Goal: Transaction & Acquisition: Purchase product/service

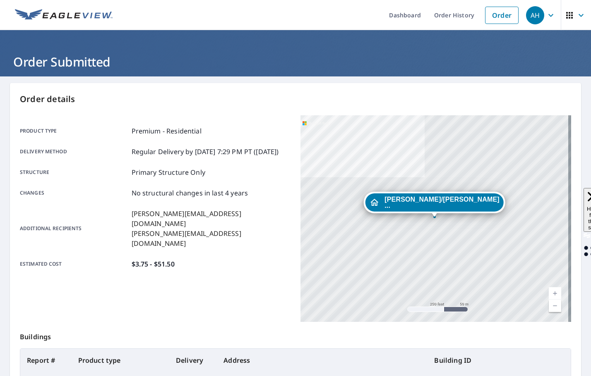
scroll to position [110, 0]
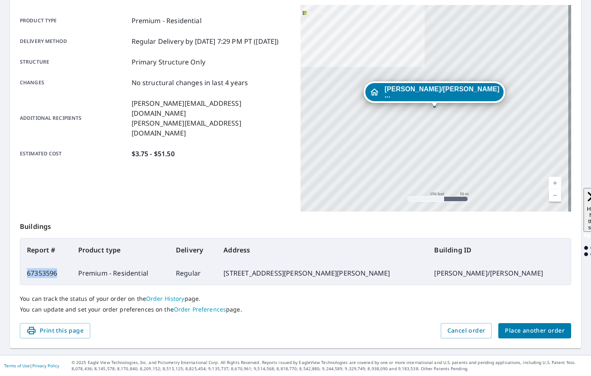
click at [508, 326] on span "Place another order" at bounding box center [535, 331] width 60 height 10
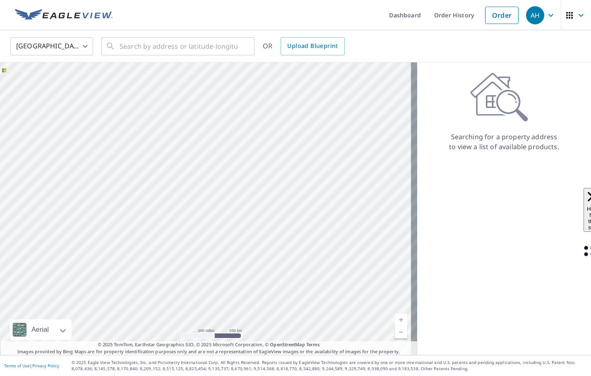
drag, startPoint x: 541, startPoint y: 13, endPoint x: 541, endPoint y: 22, distance: 8.7
click at [541, 6] on span "AH" at bounding box center [541, 15] width 31 height 20
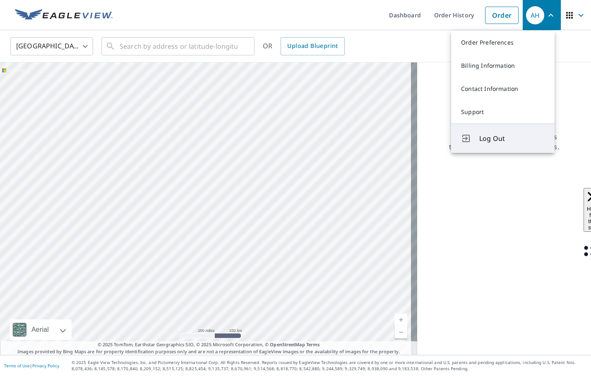
click at [507, 139] on span "Log Out" at bounding box center [511, 139] width 65 height 10
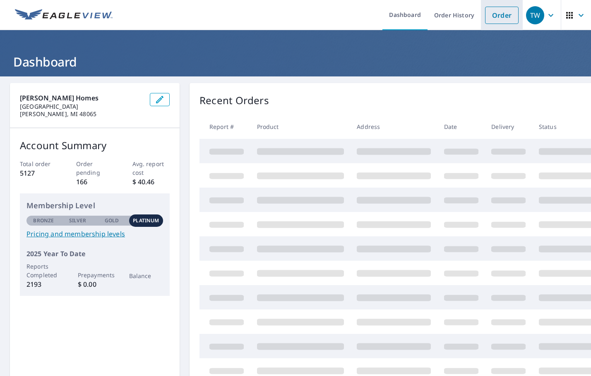
click at [485, 18] on link "Order" at bounding box center [502, 15] width 34 height 17
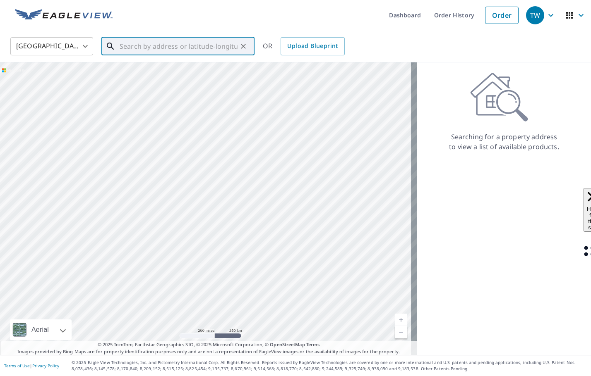
click at [177, 43] on input "text" at bounding box center [179, 46] width 118 height 23
paste input "555 Harvey Avenue Pontiac, MI 48341"
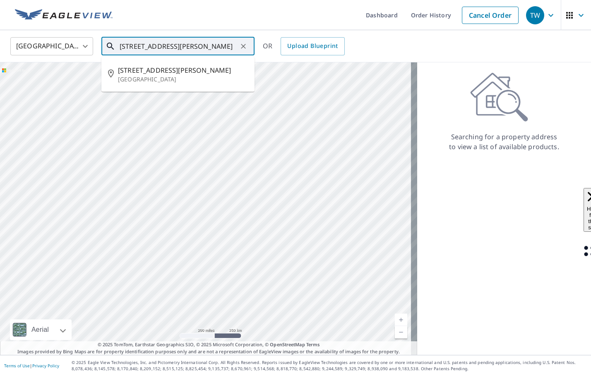
type input "555 Harvey Avenue Pontiac, MI 48341"
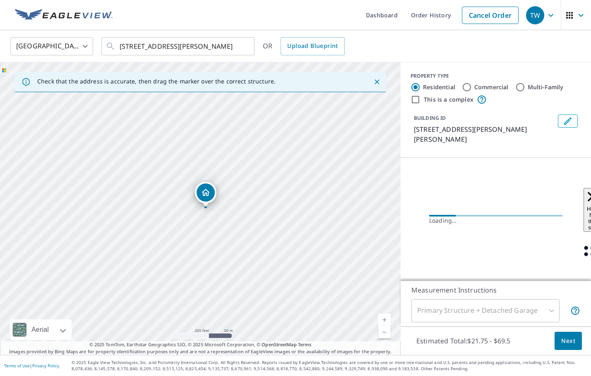
scroll to position [0, 0]
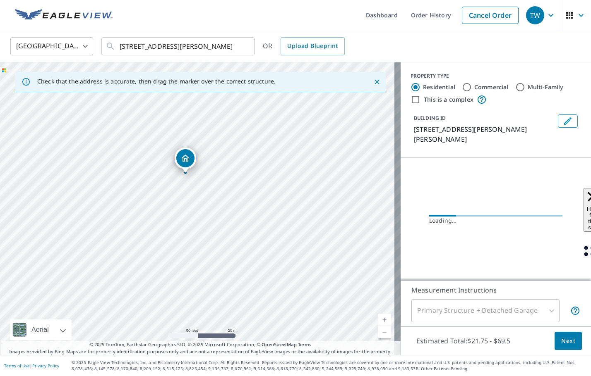
drag, startPoint x: 199, startPoint y: 177, endPoint x: 185, endPoint y: 268, distance: 92.0
click at [185, 268] on div "555 Harvey Ave Pontiac, MI 48341" at bounding box center [200, 208] width 400 height 293
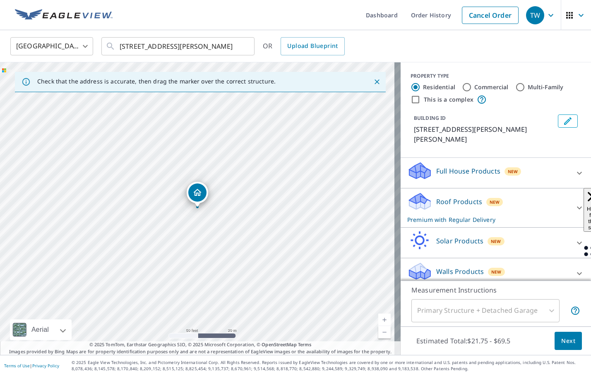
click at [563, 123] on icon "Edit building 1" at bounding box center [568, 121] width 10 height 10
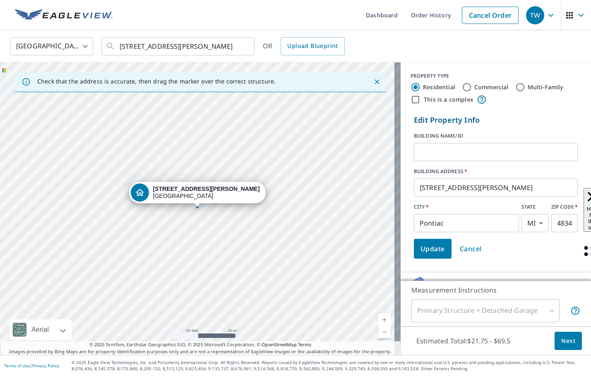
click at [485, 155] on input "text" at bounding box center [496, 152] width 164 height 23
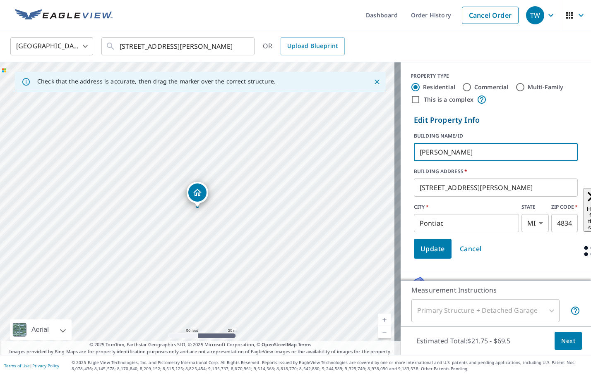
type input "GLORIA ANDREWS"
click at [427, 253] on span "Update" at bounding box center [432, 249] width 24 height 12
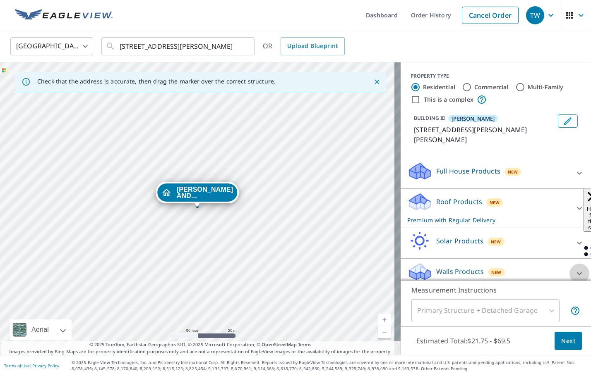
click at [574, 269] on icon at bounding box center [579, 274] width 10 height 10
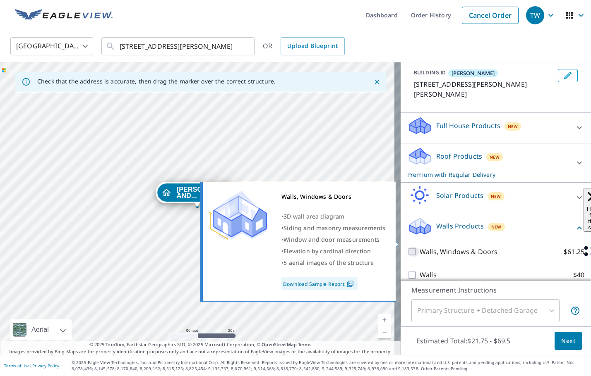
drag, startPoint x: 410, startPoint y: 244, endPoint x: 415, endPoint y: 248, distance: 6.7
click at [412, 247] on input "Walls, Windows & Doors $61.25" at bounding box center [413, 252] width 12 height 10
checkbox input "true"
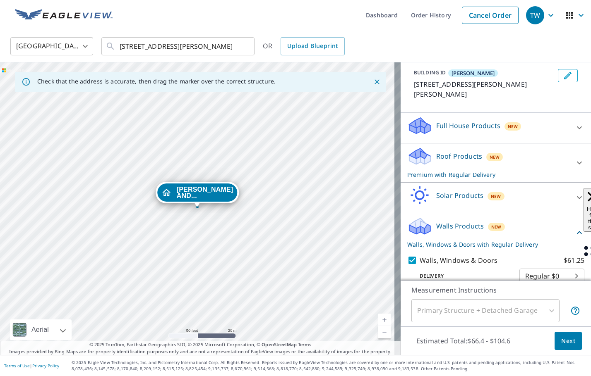
click at [561, 343] on span "Next" at bounding box center [568, 341] width 14 height 10
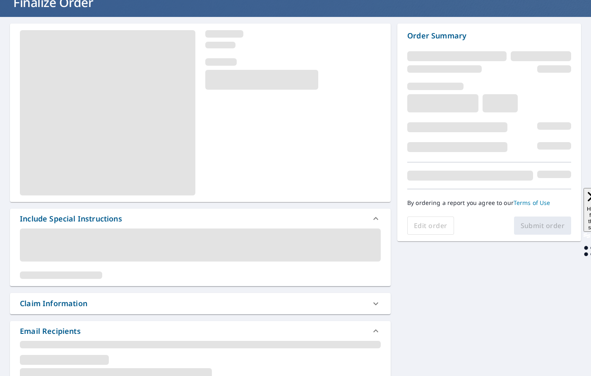
scroll to position [124, 0]
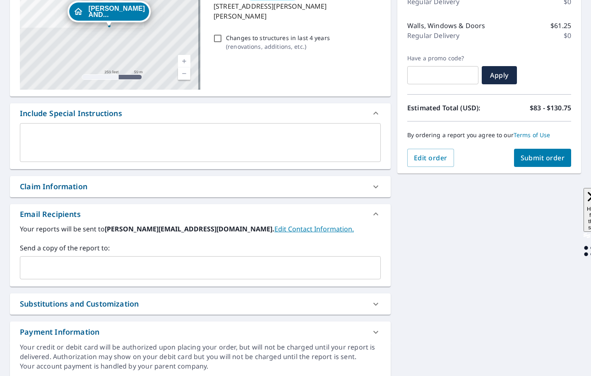
click at [33, 272] on input "text" at bounding box center [194, 268] width 341 height 16
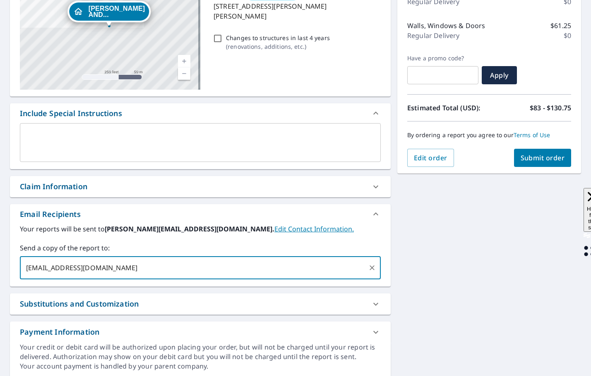
type input "JORDAN@SCHOENHERRROOFING.COM"
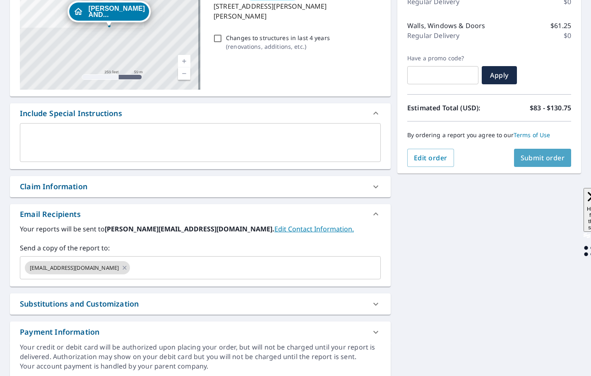
click at [542, 164] on button "Submit order" at bounding box center [542, 158] width 57 height 18
checkbox input "true"
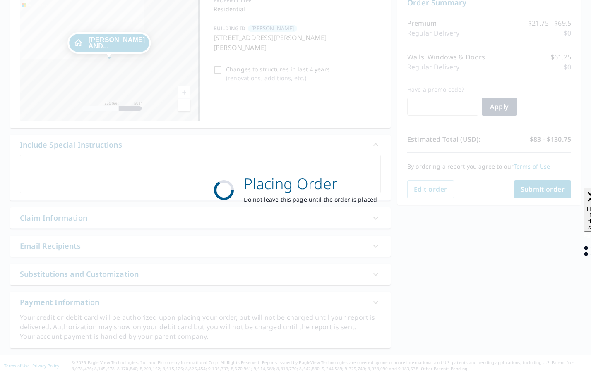
scroll to position [93, 0]
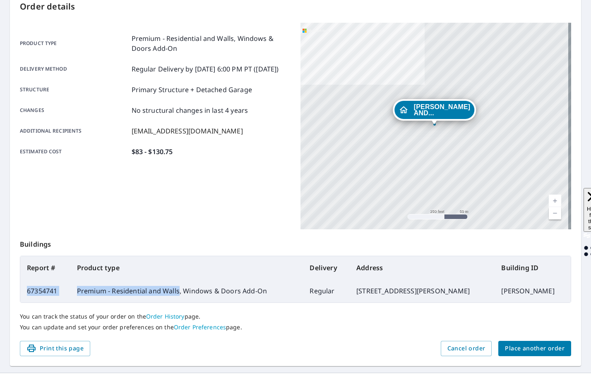
drag, startPoint x: 178, startPoint y: 292, endPoint x: 24, endPoint y: 295, distance: 153.9
click at [24, 295] on tr "67354741 Premium - Residential and Walls, Windows & Doors Add-On Regular 555 Ha…" at bounding box center [295, 291] width 550 height 23
copy tr "67354741 Premium - Residential and Walls"
click at [547, 352] on span "Place another order" at bounding box center [535, 349] width 60 height 10
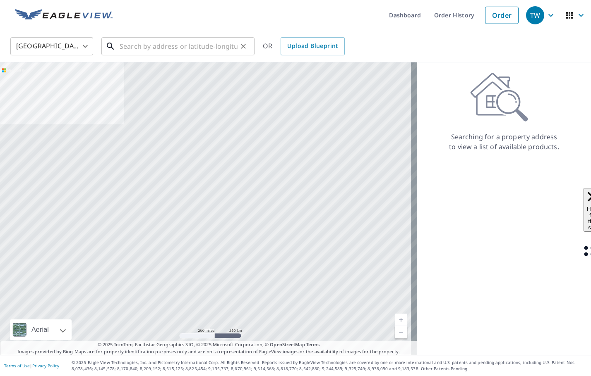
click at [178, 43] on input "text" at bounding box center [179, 46] width 118 height 23
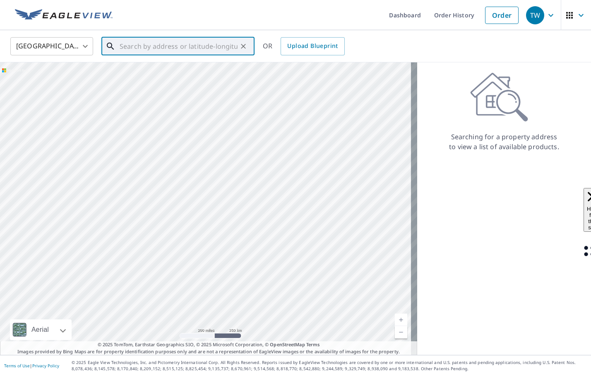
paste input "711 Weingartz Center Line, MI 48015"
click at [214, 77] on p "Center Line, MI 48015" at bounding box center [183, 79] width 130 height 8
type input "7210 Weingartz Center Line, MI 48015"
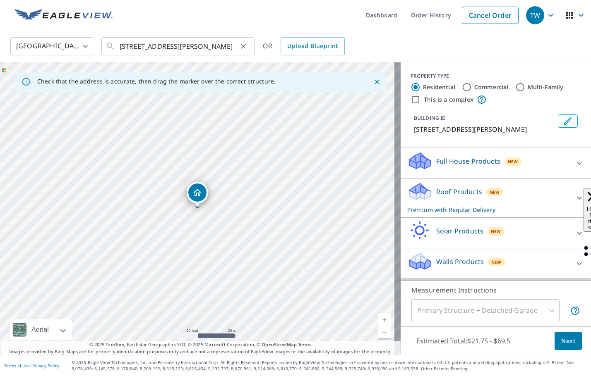
click at [240, 46] on icon "Clear" at bounding box center [243, 46] width 8 height 8
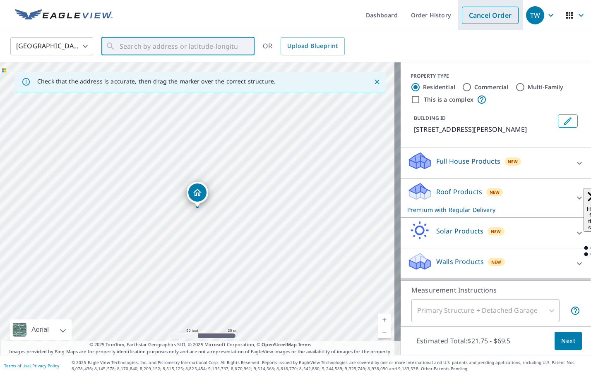
click at [471, 21] on link "Cancel Order" at bounding box center [490, 15] width 57 height 17
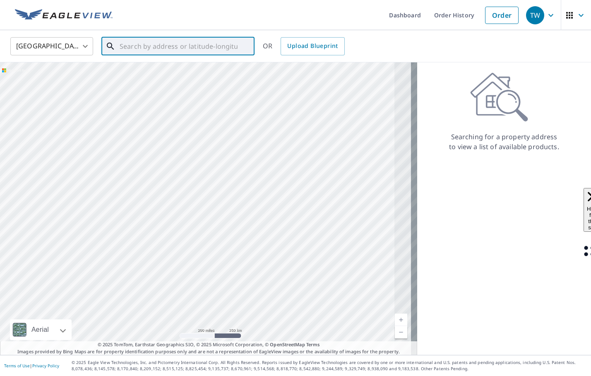
click at [178, 42] on input "text" at bounding box center [179, 46] width 118 height 23
paste input "Crystal Searle"
type input "Crystal Searle"
click at [245, 48] on icon "Clear" at bounding box center [243, 46] width 8 height 8
click at [546, 12] on icon "button" at bounding box center [551, 15] width 10 height 10
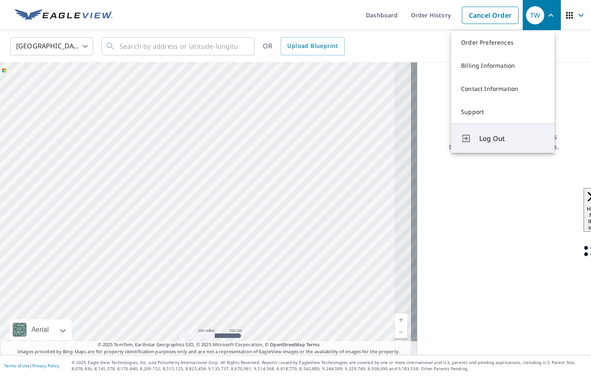
click at [490, 140] on span "Log Out" at bounding box center [511, 139] width 65 height 10
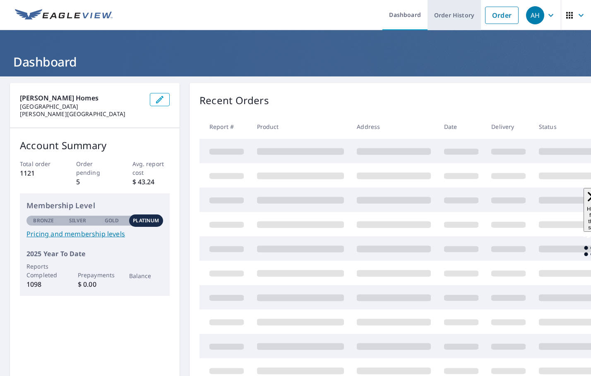
click at [443, 18] on link "Order History" at bounding box center [453, 15] width 53 height 30
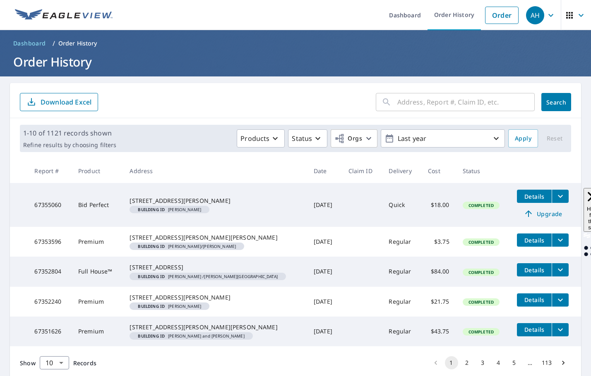
click at [389, 105] on div "​" at bounding box center [455, 102] width 159 height 18
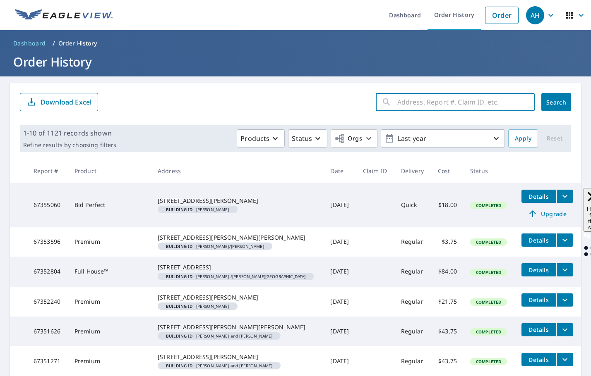
drag, startPoint x: 389, startPoint y: 105, endPoint x: 404, endPoint y: 98, distance: 16.5
paste input "6731576"
type input "6731576"
click button "Search" at bounding box center [556, 102] width 30 height 18
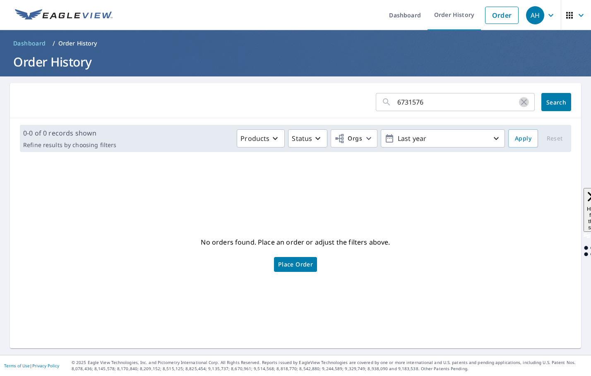
click at [521, 102] on icon "button" at bounding box center [524, 102] width 6 height 6
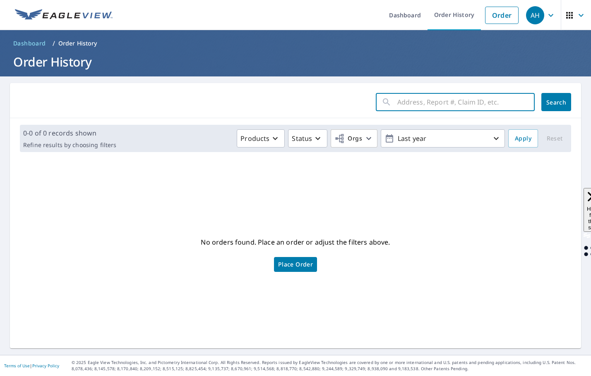
click at [397, 105] on input "text" at bounding box center [465, 102] width 137 height 23
paste input "6731576"
type input "6731576"
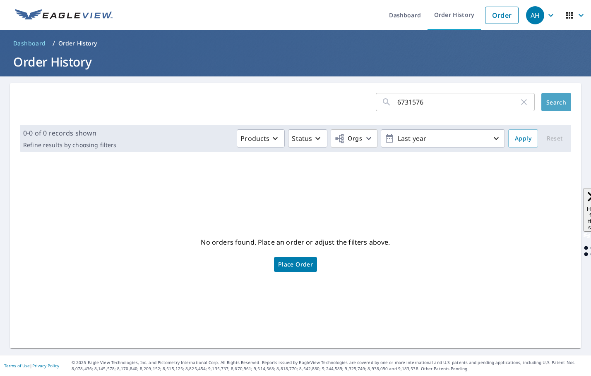
click at [548, 101] on span "Search" at bounding box center [556, 102] width 17 height 8
click at [546, 14] on icon "button" at bounding box center [551, 15] width 10 height 10
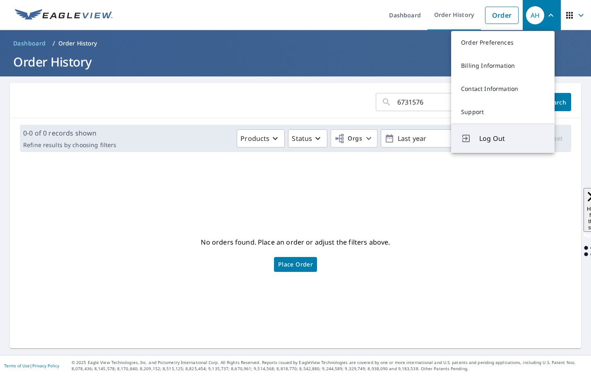
click at [499, 140] on span "Log Out" at bounding box center [511, 139] width 65 height 10
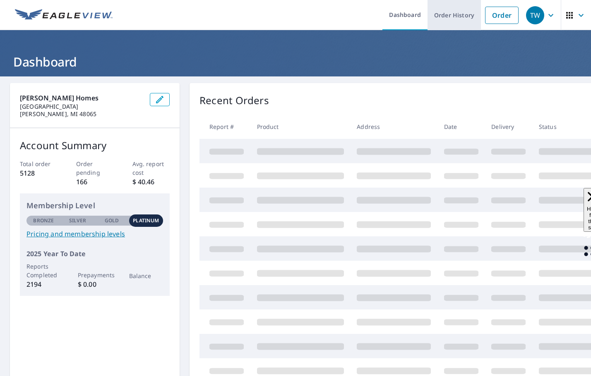
click at [462, 19] on link "Order History" at bounding box center [453, 15] width 53 height 30
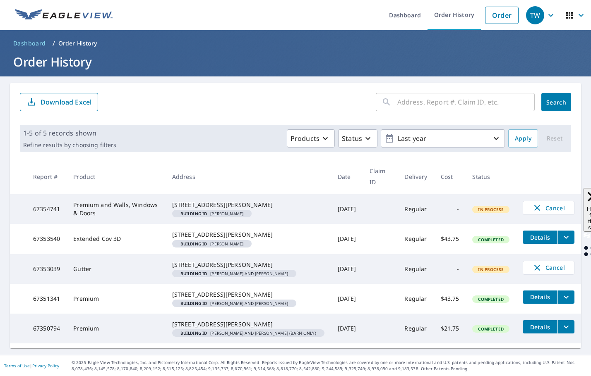
click at [423, 106] on input "text" at bounding box center [465, 102] width 137 height 23
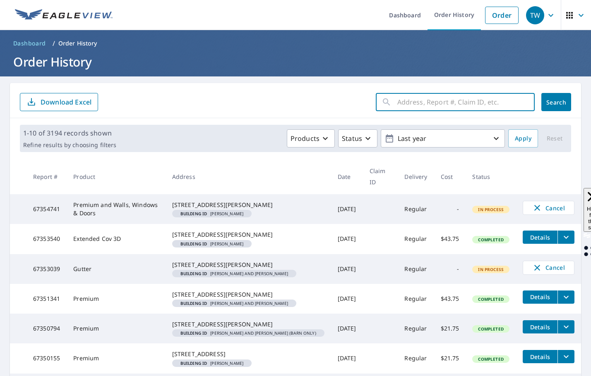
type input "6731576"
click button "Search" at bounding box center [556, 102] width 30 height 18
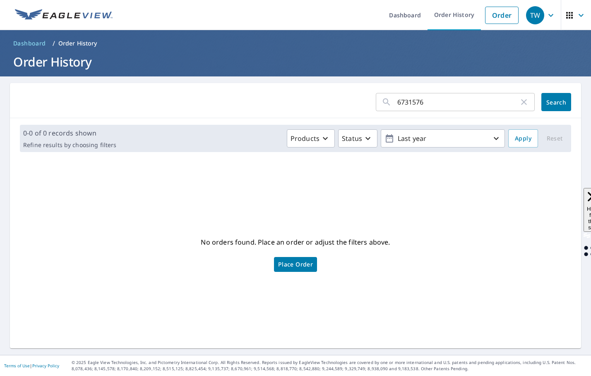
click at [521, 103] on icon "button" at bounding box center [524, 102] width 6 height 6
click at [547, 16] on icon "button" at bounding box center [551, 15] width 10 height 10
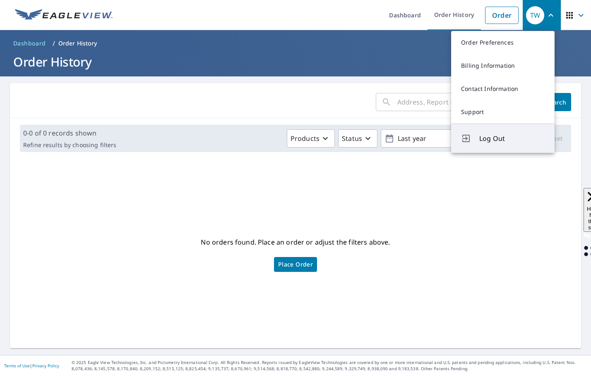
click at [497, 139] on span "Log Out" at bounding box center [511, 139] width 65 height 10
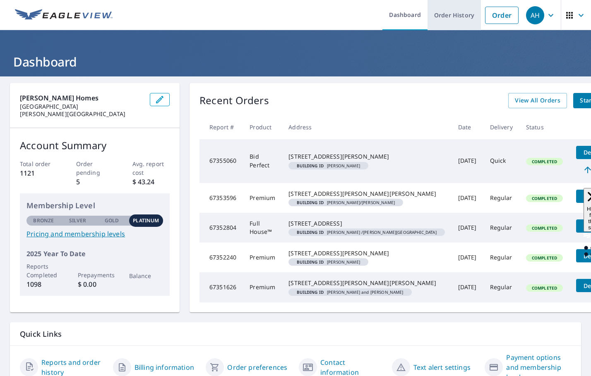
click at [459, 19] on link "Order History" at bounding box center [453, 15] width 53 height 30
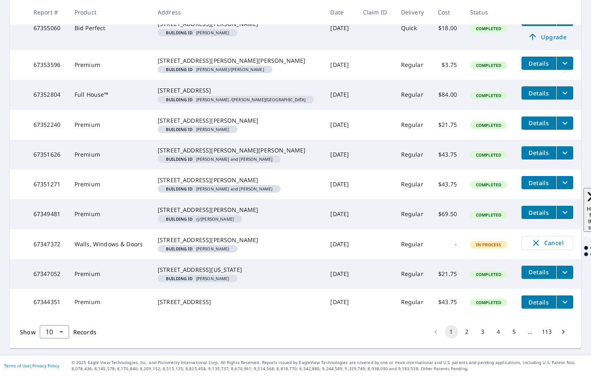
scroll to position [247, 0]
click at [463, 333] on button "2" at bounding box center [466, 332] width 13 height 13
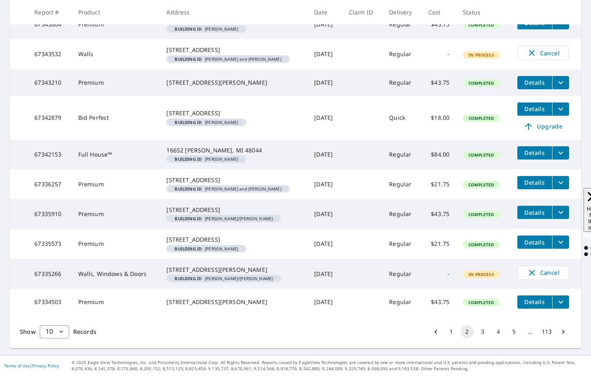
scroll to position [238, 0]
click at [476, 331] on button "3" at bounding box center [482, 332] width 13 height 13
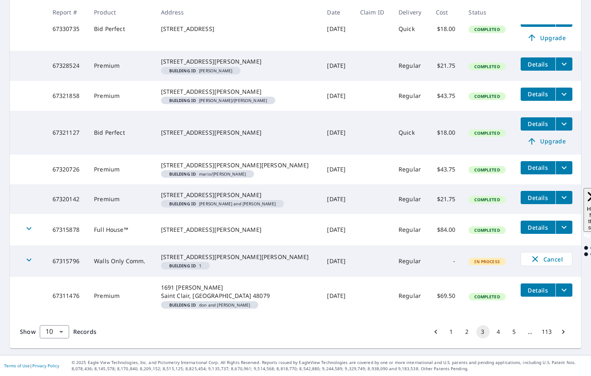
scroll to position [248, 0]
drag, startPoint x: 81, startPoint y: 263, endPoint x: 53, endPoint y: 262, distance: 27.7
click at [53, 262] on td "67315796" at bounding box center [66, 261] width 41 height 31
copy td "67315796"
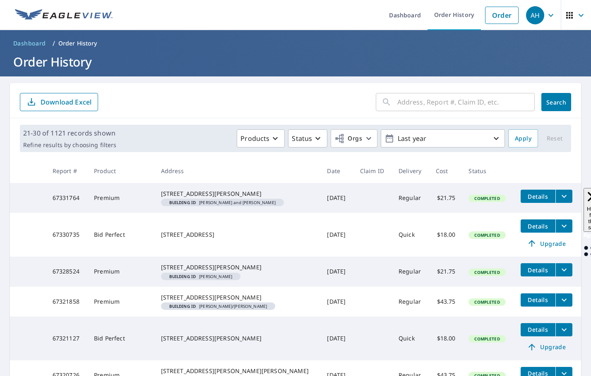
click at [533, 7] on div "AH" at bounding box center [535, 15] width 18 height 18
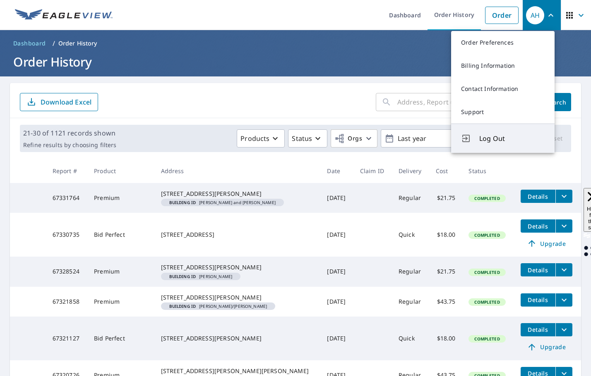
click at [498, 144] on button "Log Out" at bounding box center [502, 138] width 103 height 29
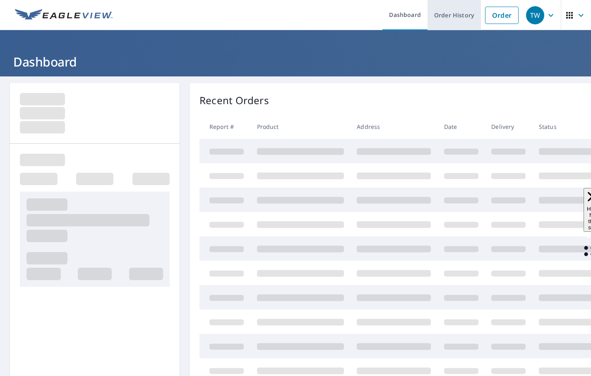
click at [451, 15] on link "Order History" at bounding box center [453, 15] width 53 height 30
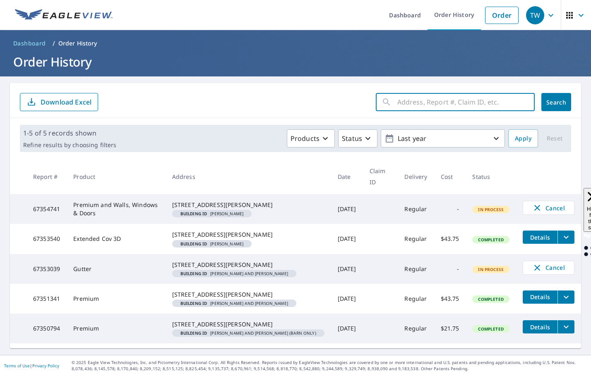
click at [406, 101] on input "text" at bounding box center [465, 102] width 137 height 23
paste input "67332539"
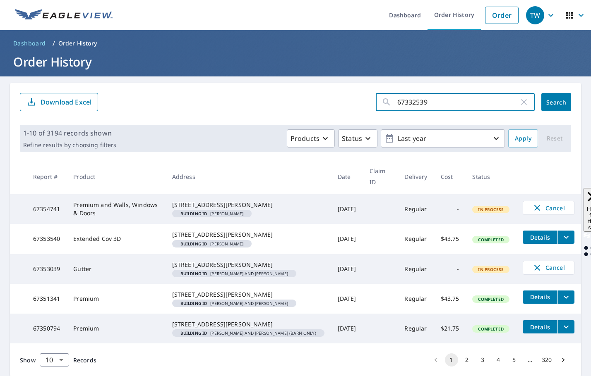
type input "67332539"
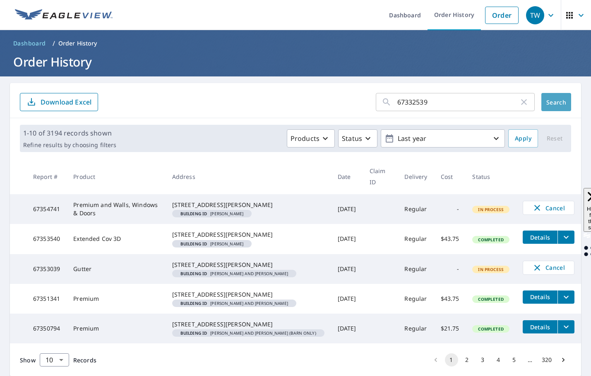
click at [550, 104] on span "Search" at bounding box center [556, 102] width 17 height 8
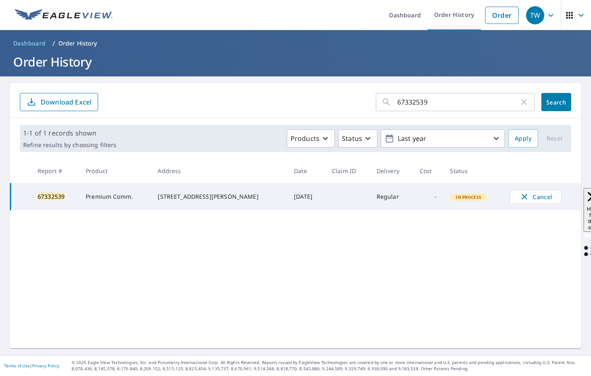
click at [519, 102] on icon "button" at bounding box center [524, 102] width 10 height 10
click at [446, 18] on link "Order History" at bounding box center [453, 15] width 53 height 30
